Goal: Navigation & Orientation: Go to known website

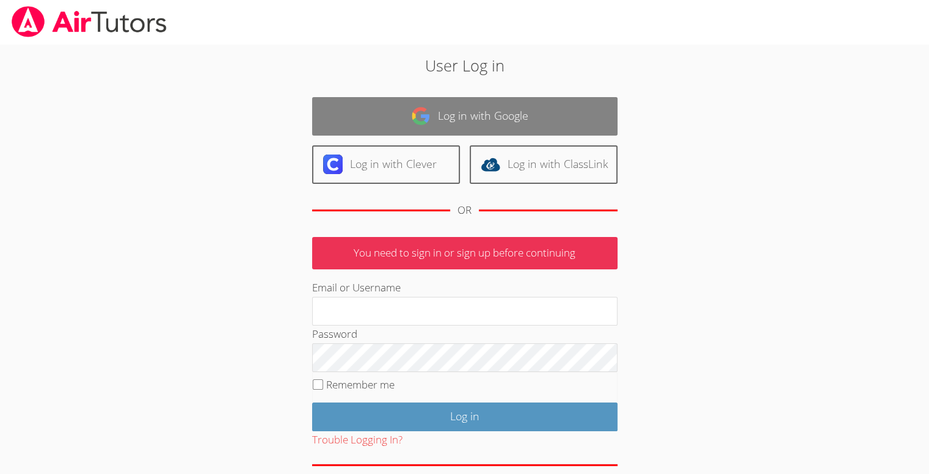
click at [431, 108] on link "Log in with Google" at bounding box center [464, 116] width 305 height 38
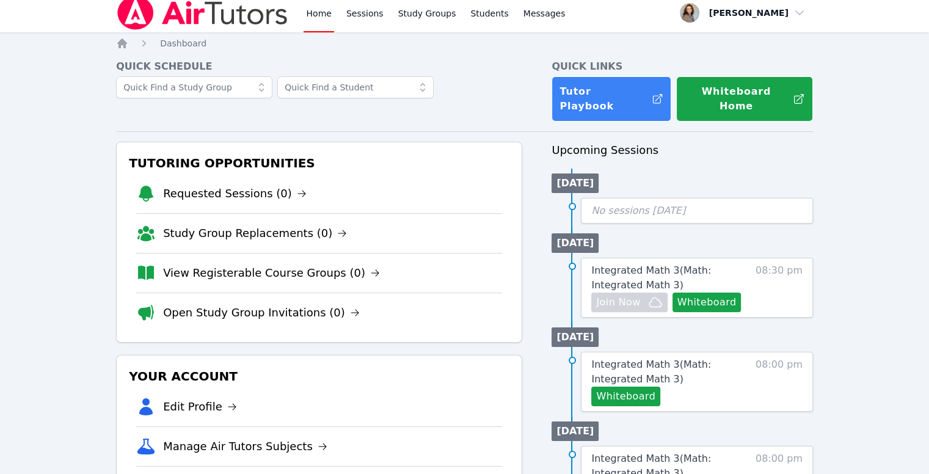
scroll to position [7, 0]
